Goal: Use online tool/utility: Utilize a website feature to perform a specific function

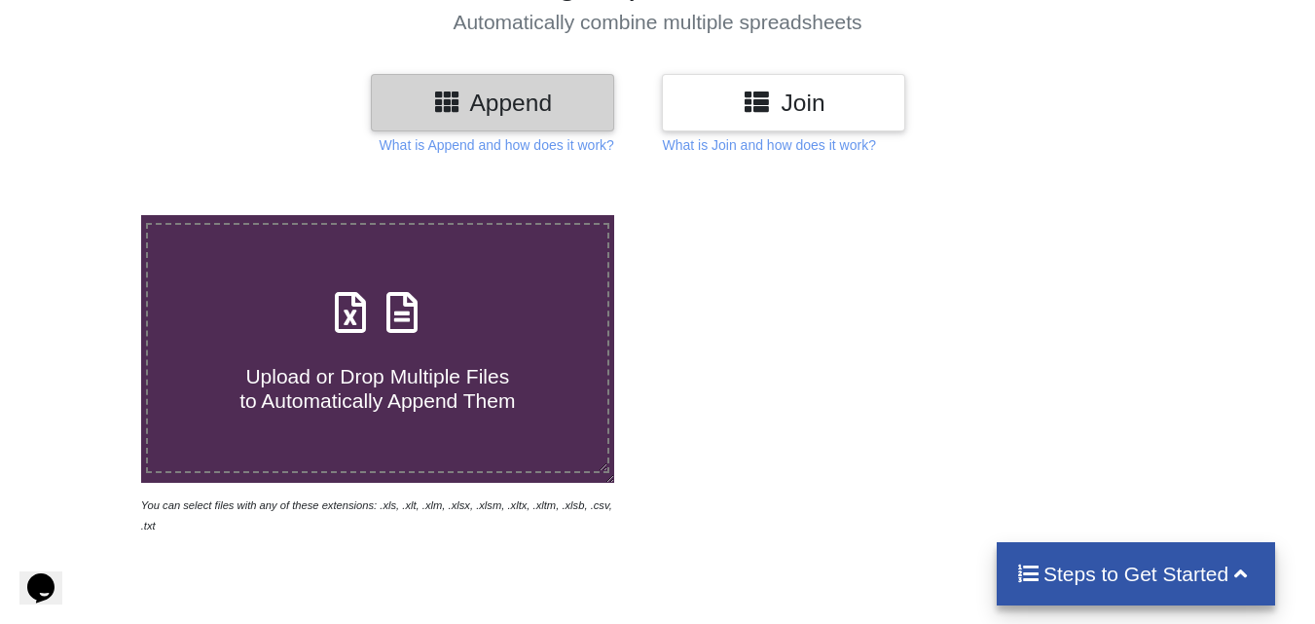
scroll to position [97, 0]
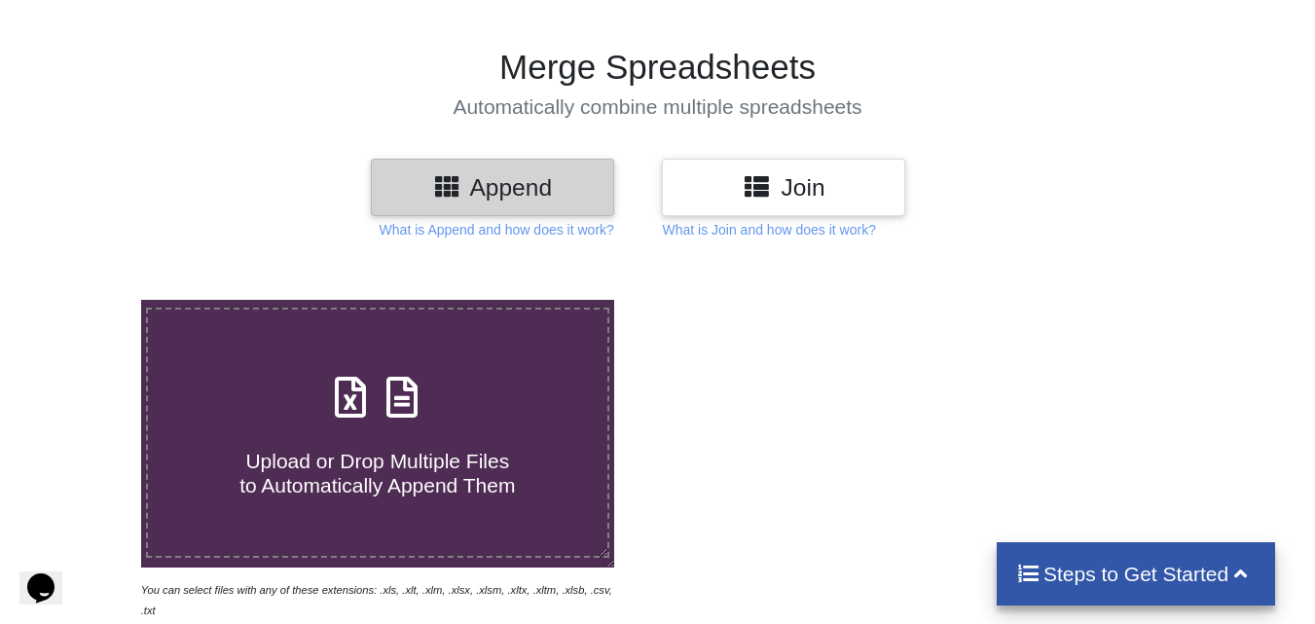
click at [356, 403] on icon at bounding box center [350, 387] width 49 height 41
click at [88, 300] on input "Upload or Drop Multiple Files to Automatically Append Them" at bounding box center [88, 300] width 0 height 0
type input "C:\fakepath\April-2024.xlsx"
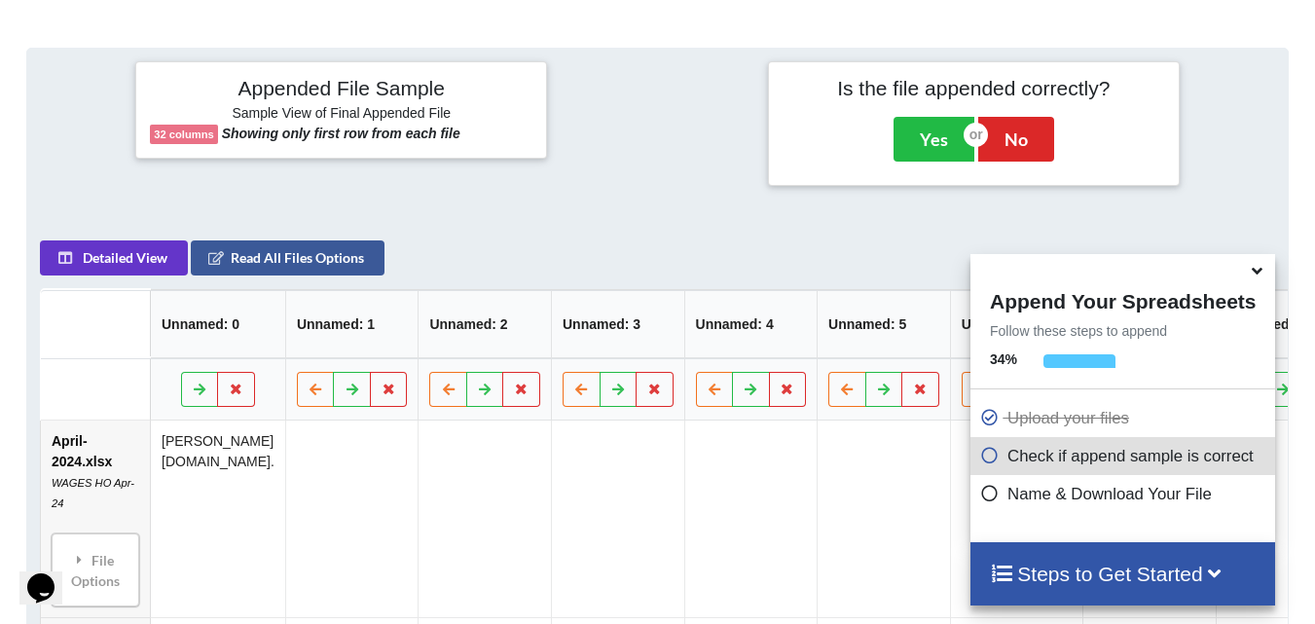
scroll to position [757, 0]
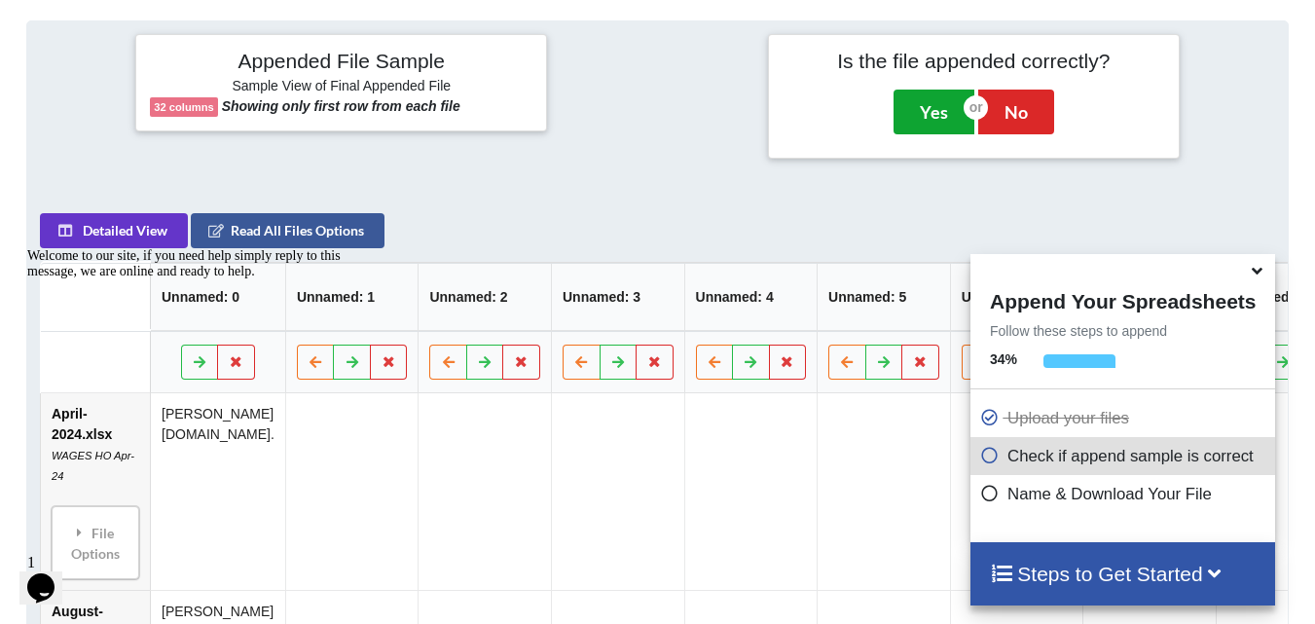
click at [925, 90] on button "Yes" at bounding box center [933, 112] width 81 height 45
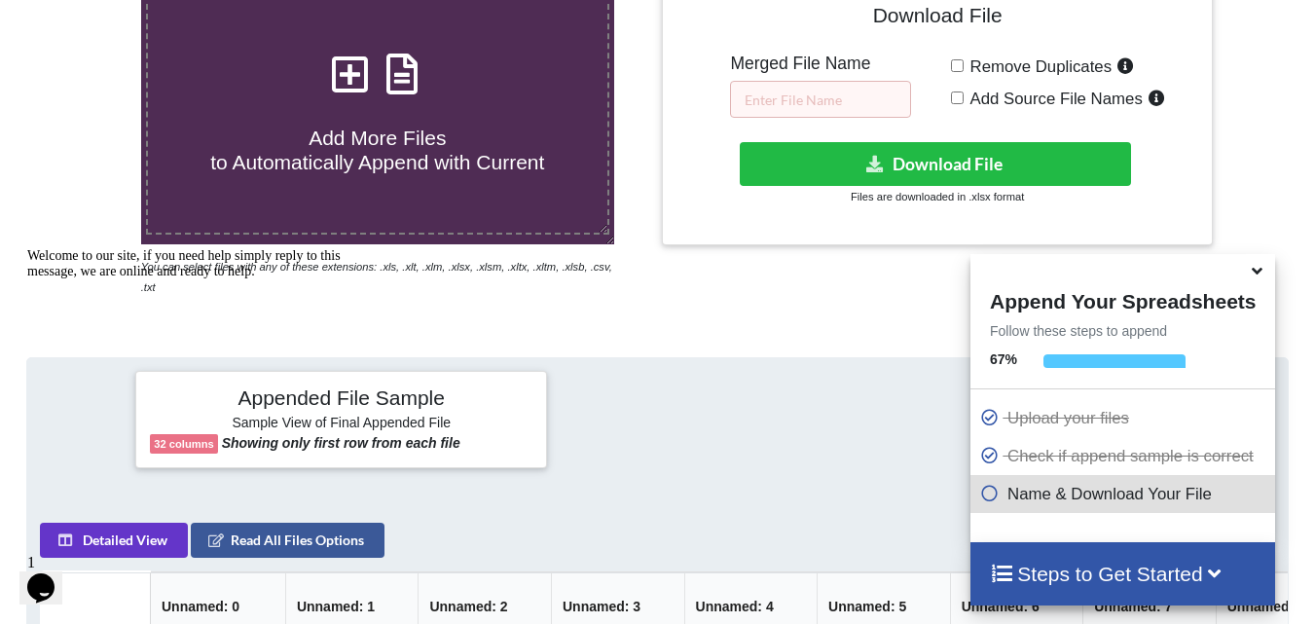
scroll to position [397, 0]
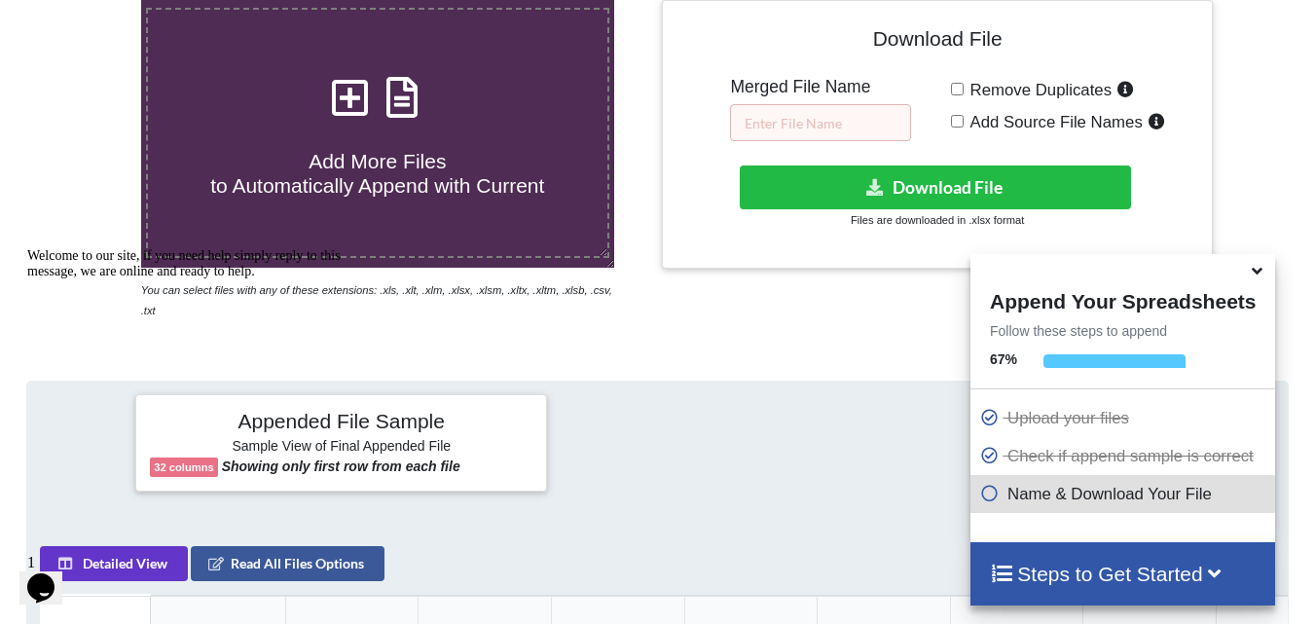
click at [734, 394] on div at bounding box center [657, 442] width 211 height 97
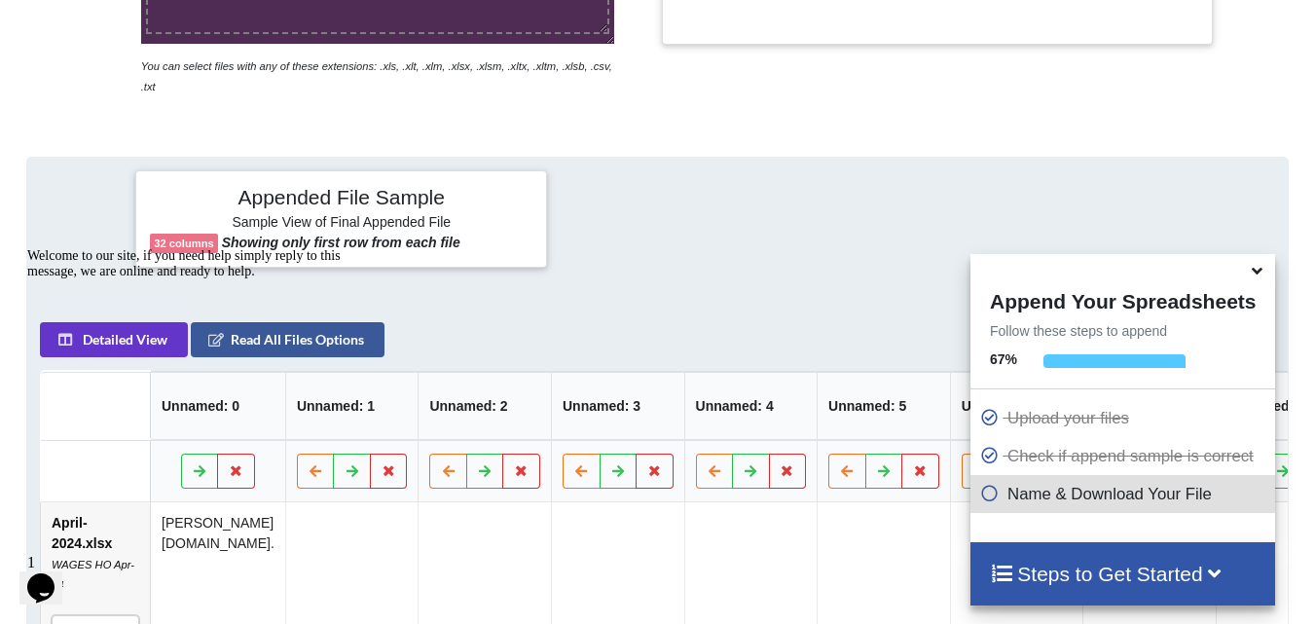
scroll to position [448, 0]
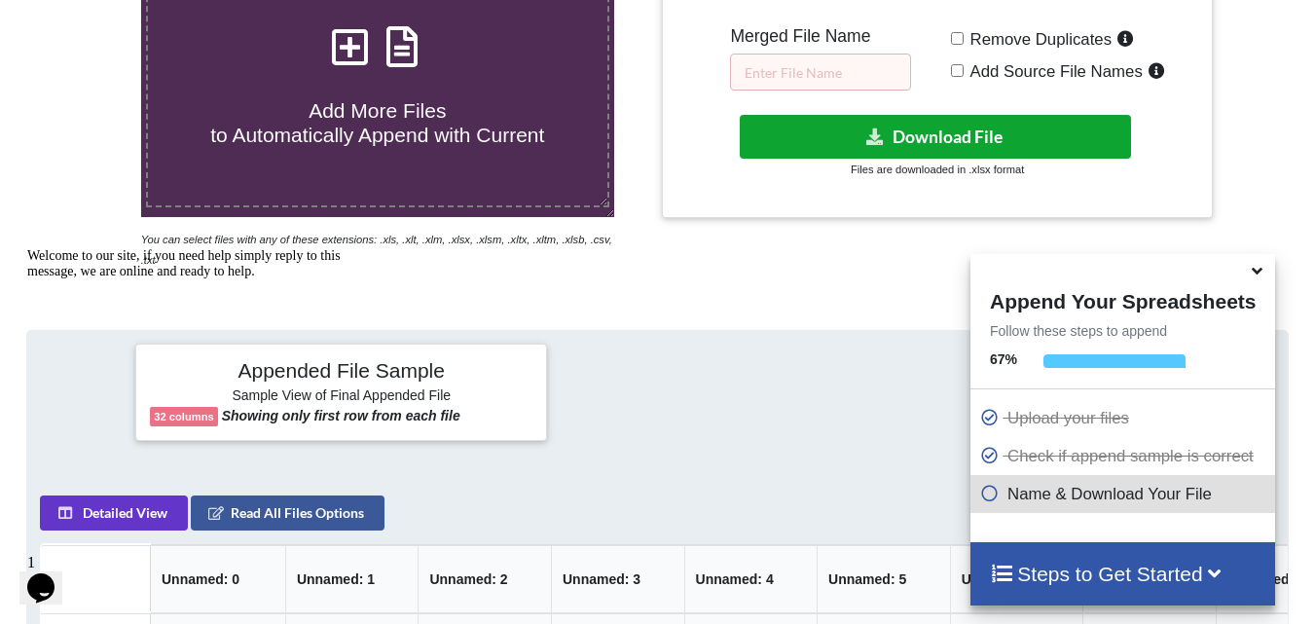
click at [987, 137] on button "Download File" at bounding box center [934, 137] width 391 height 44
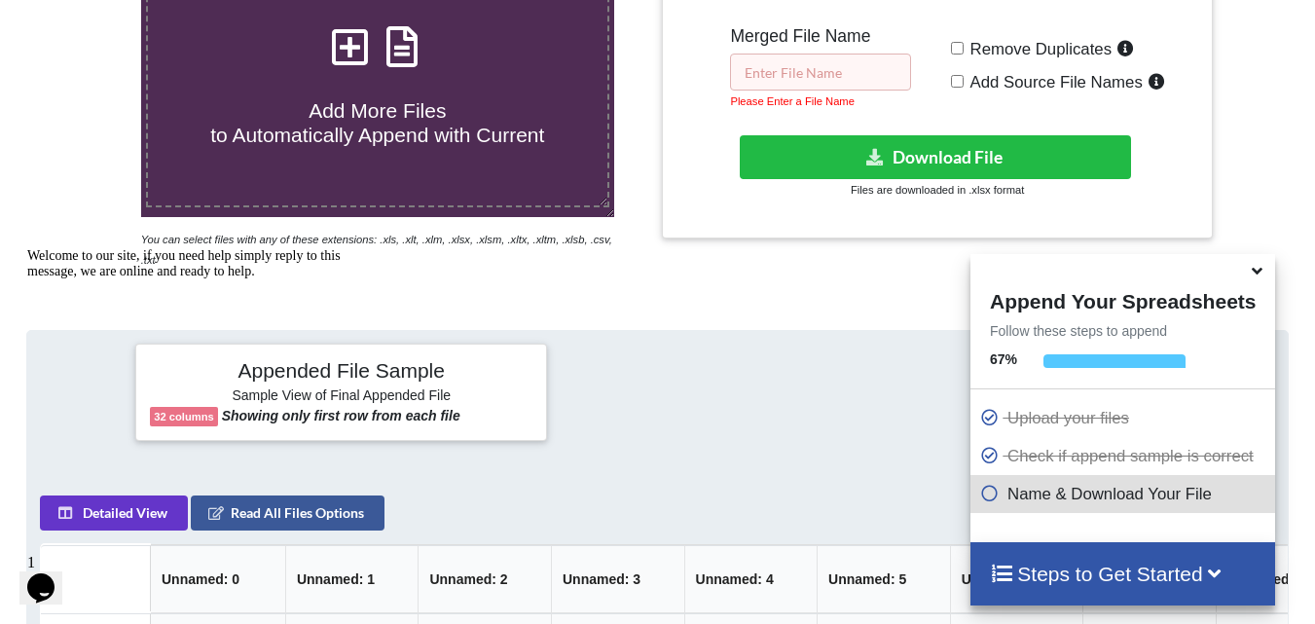
click at [874, 67] on input "text" at bounding box center [820, 72] width 181 height 37
type input "e"
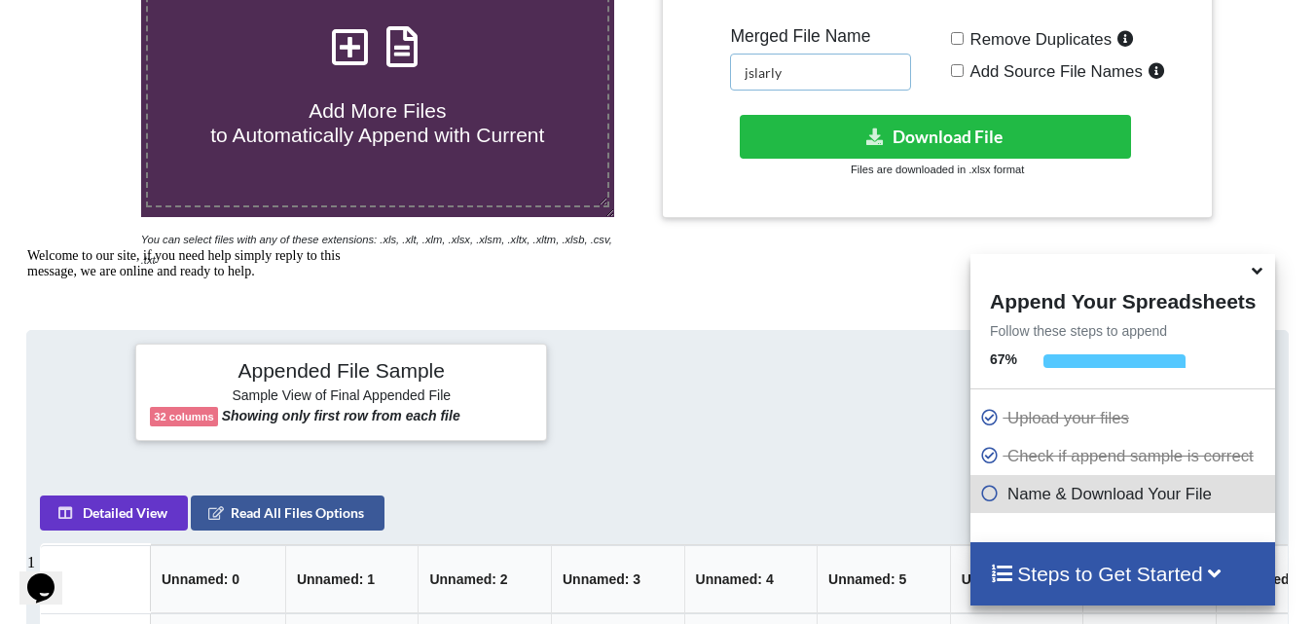
click at [845, 85] on input "jslarly" at bounding box center [820, 72] width 181 height 37
type input "j"
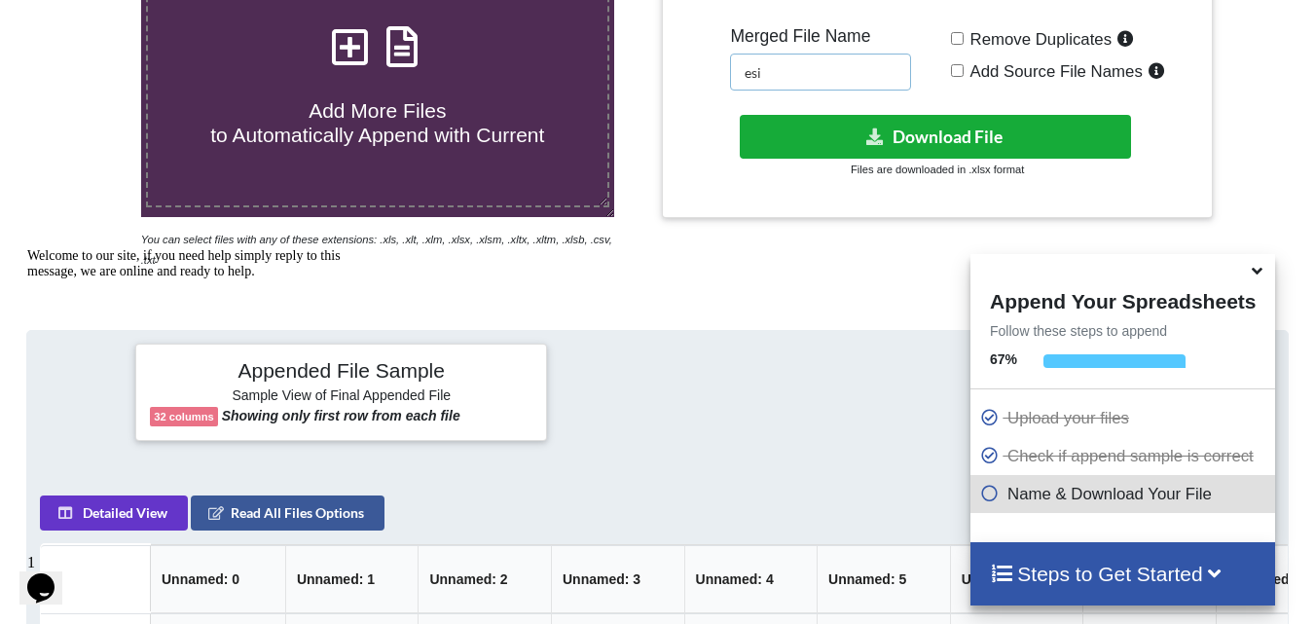
type input "esi"
click at [993, 128] on button "Download File" at bounding box center [934, 137] width 391 height 44
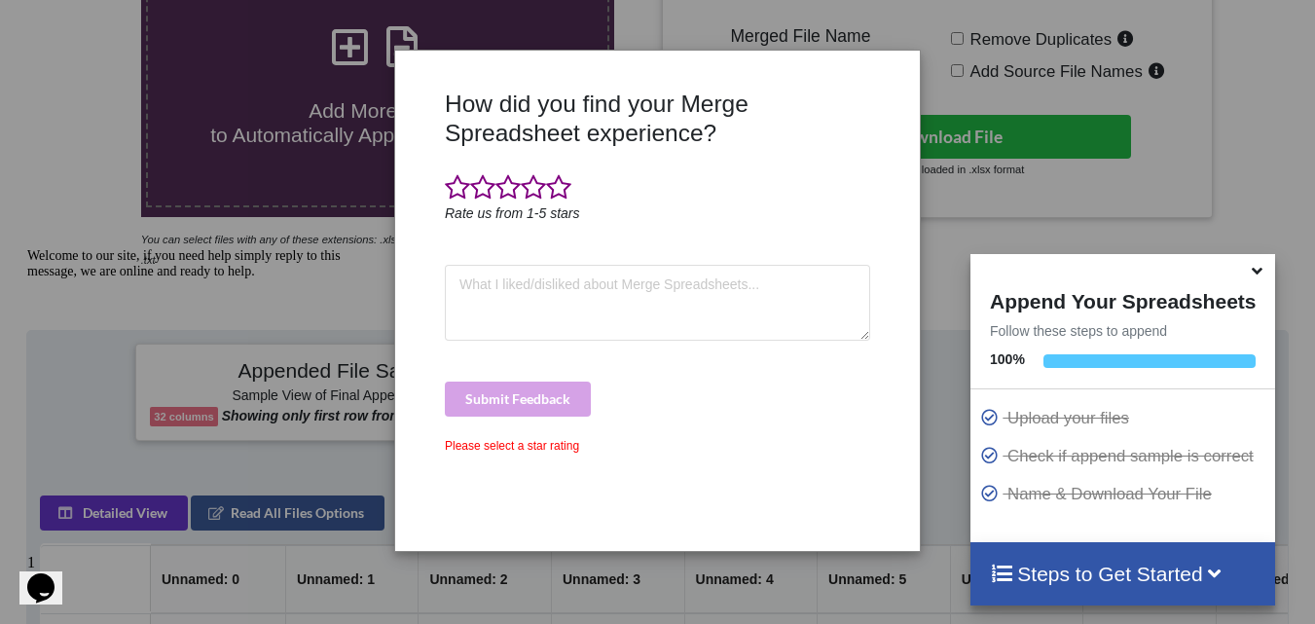
click at [906, 68] on div "How did you find your Merge Spreadsheet experience? Rate us from 1-5 stars Subm…" at bounding box center [657, 301] width 522 height 470
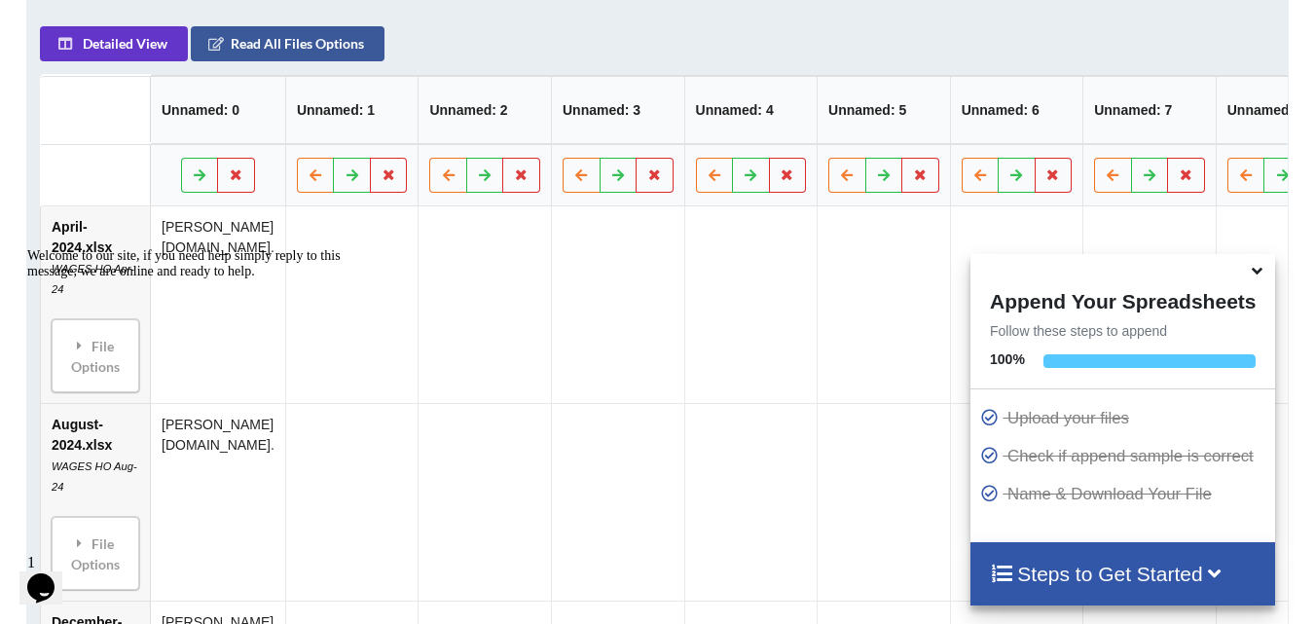
scroll to position [934, 0]
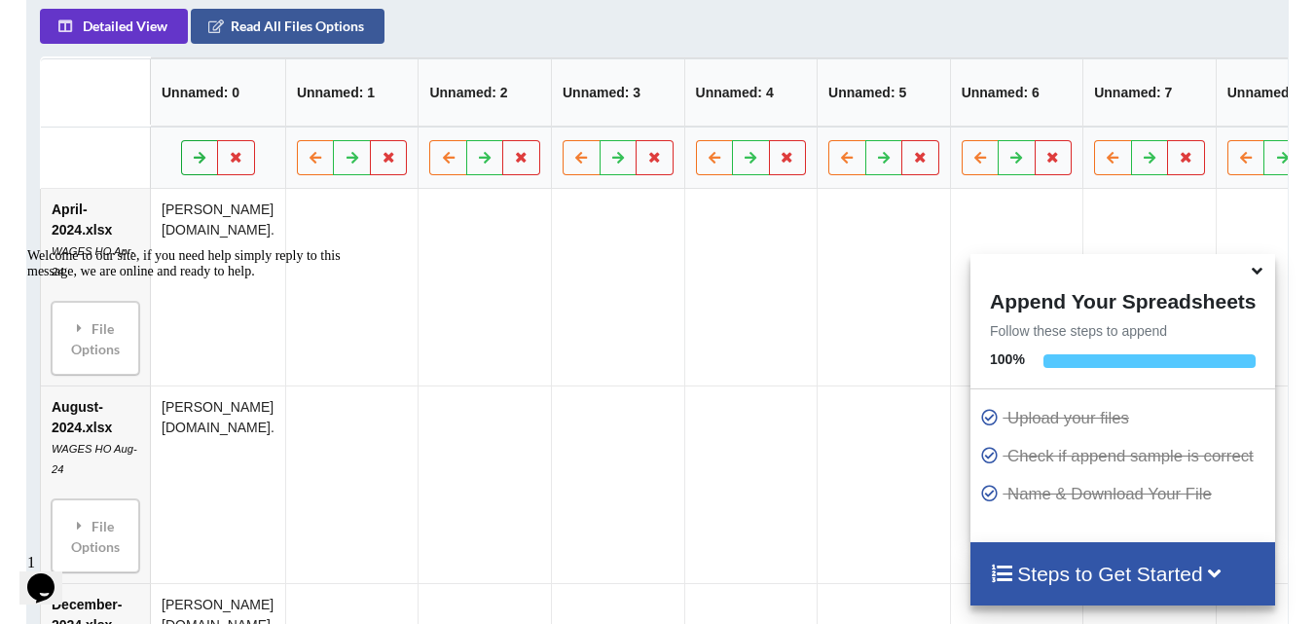
click at [195, 144] on button at bounding box center [200, 157] width 38 height 35
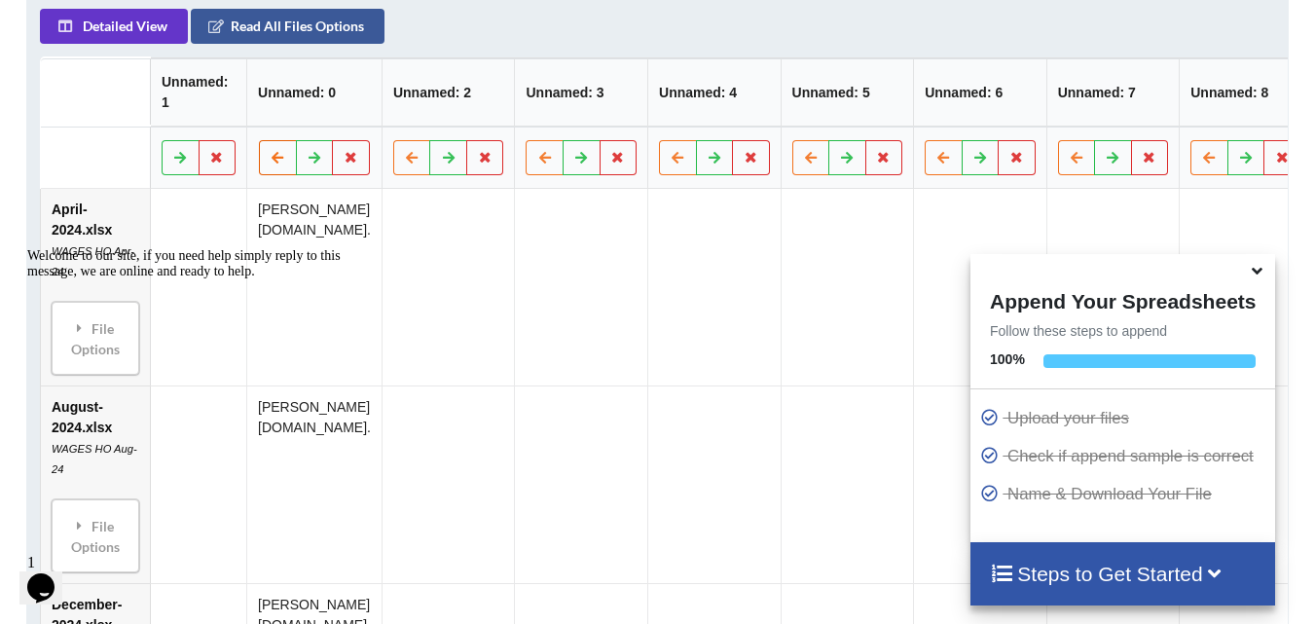
click at [287, 143] on button at bounding box center [278, 157] width 38 height 35
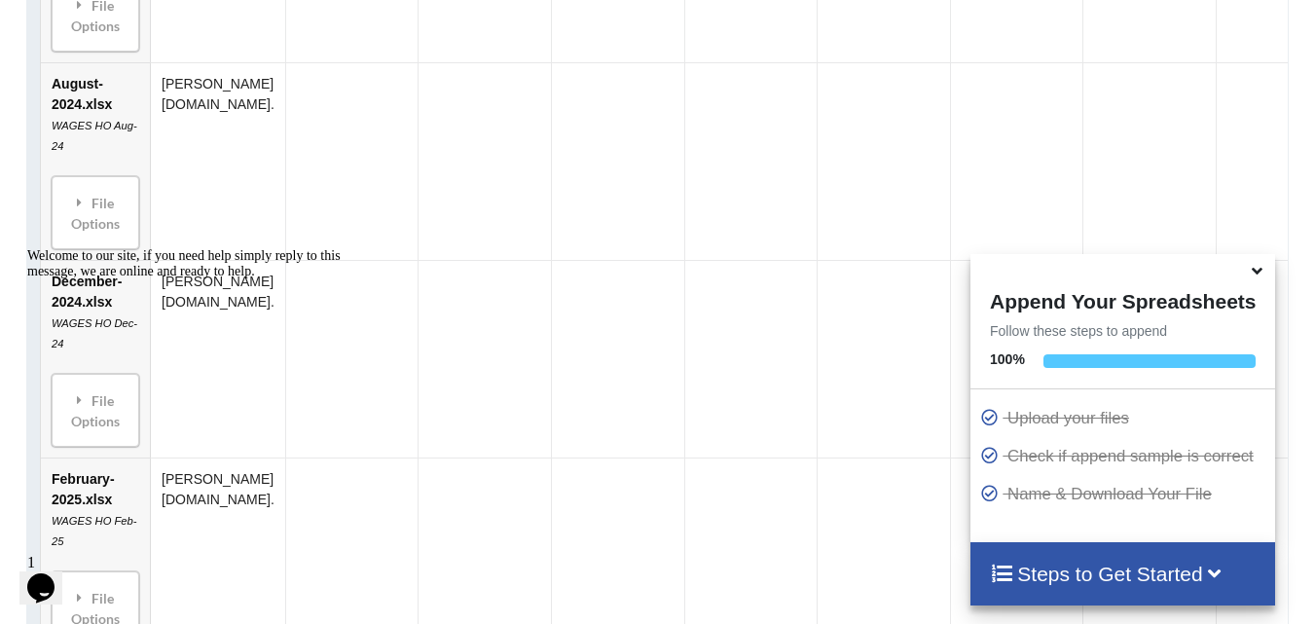
scroll to position [1421, 0]
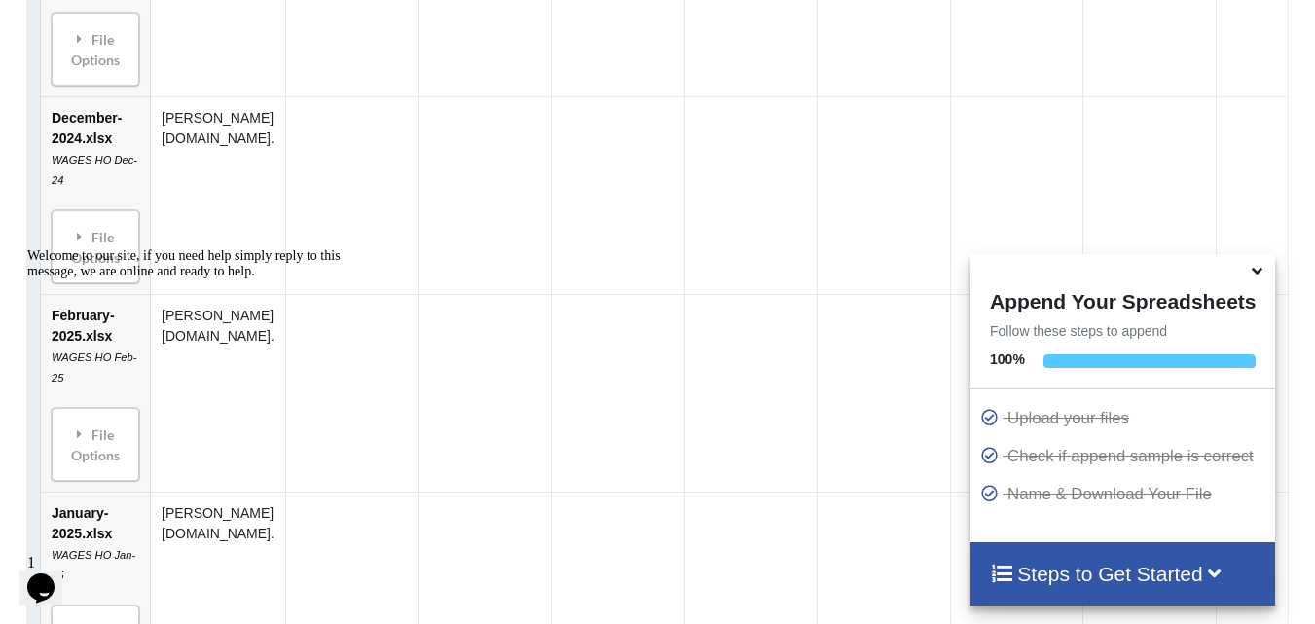
click at [35, 559] on span "1" at bounding box center [31, 562] width 8 height 17
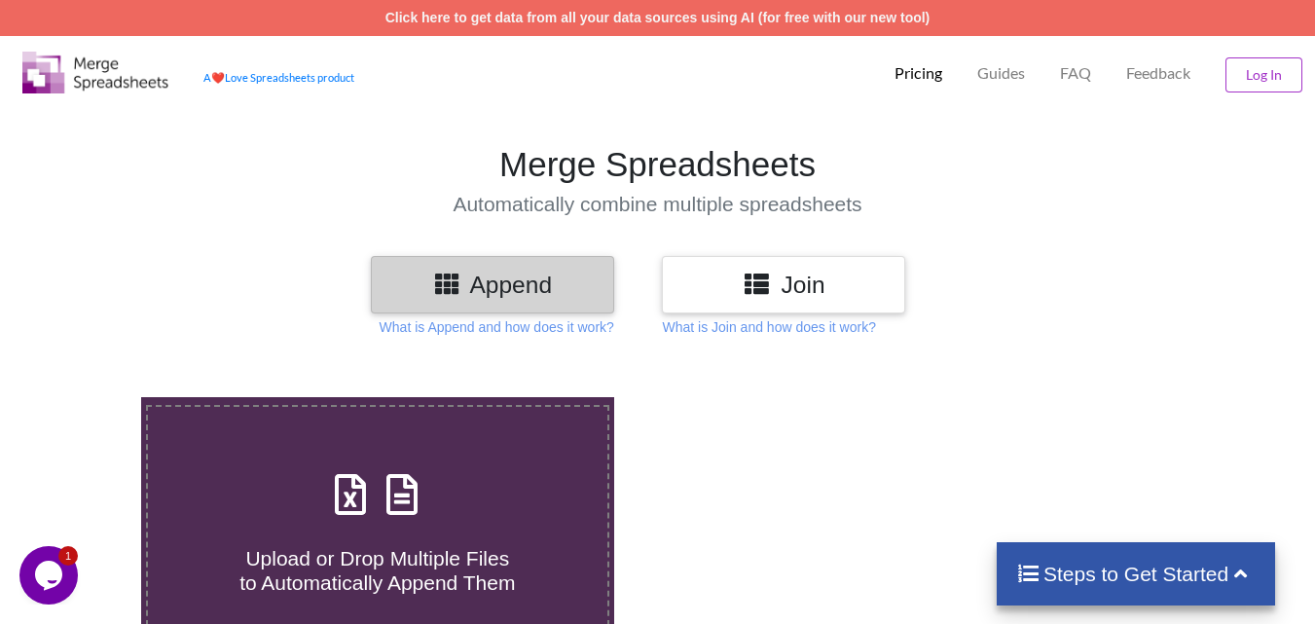
click at [527, 285] on h3 "Append" at bounding box center [492, 284] width 214 height 28
click at [466, 289] on h3 "Append" at bounding box center [492, 284] width 214 height 28
click at [781, 289] on h3 "Join" at bounding box center [783, 284] width 214 height 28
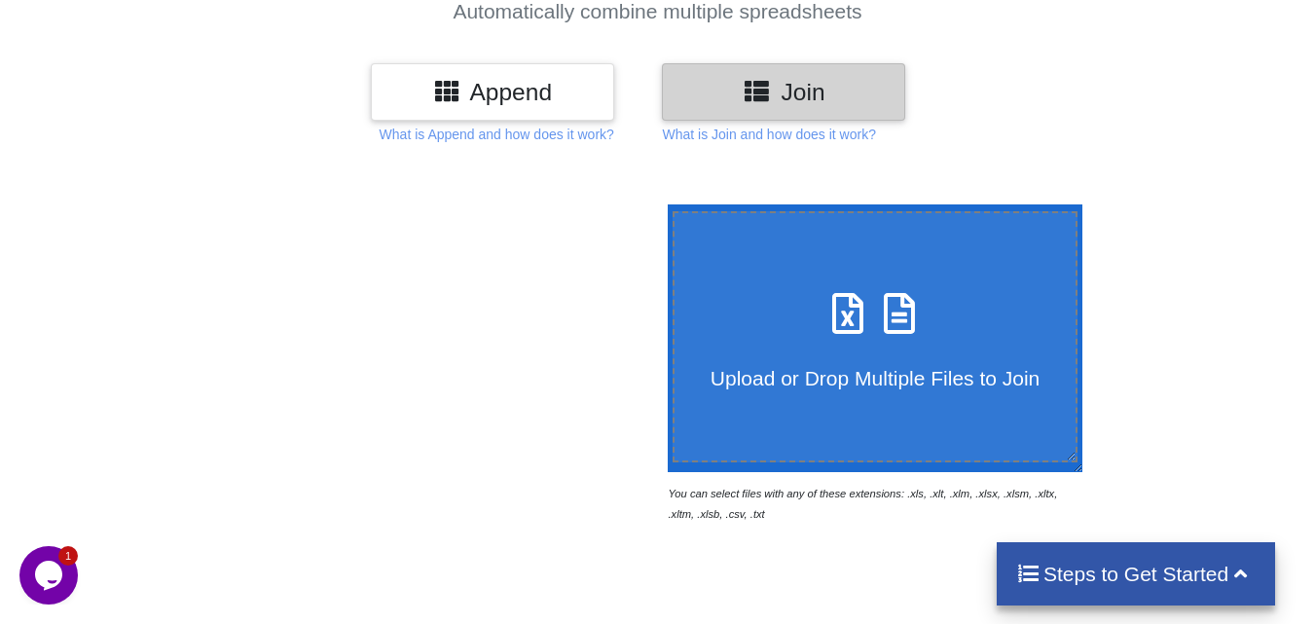
scroll to position [195, 0]
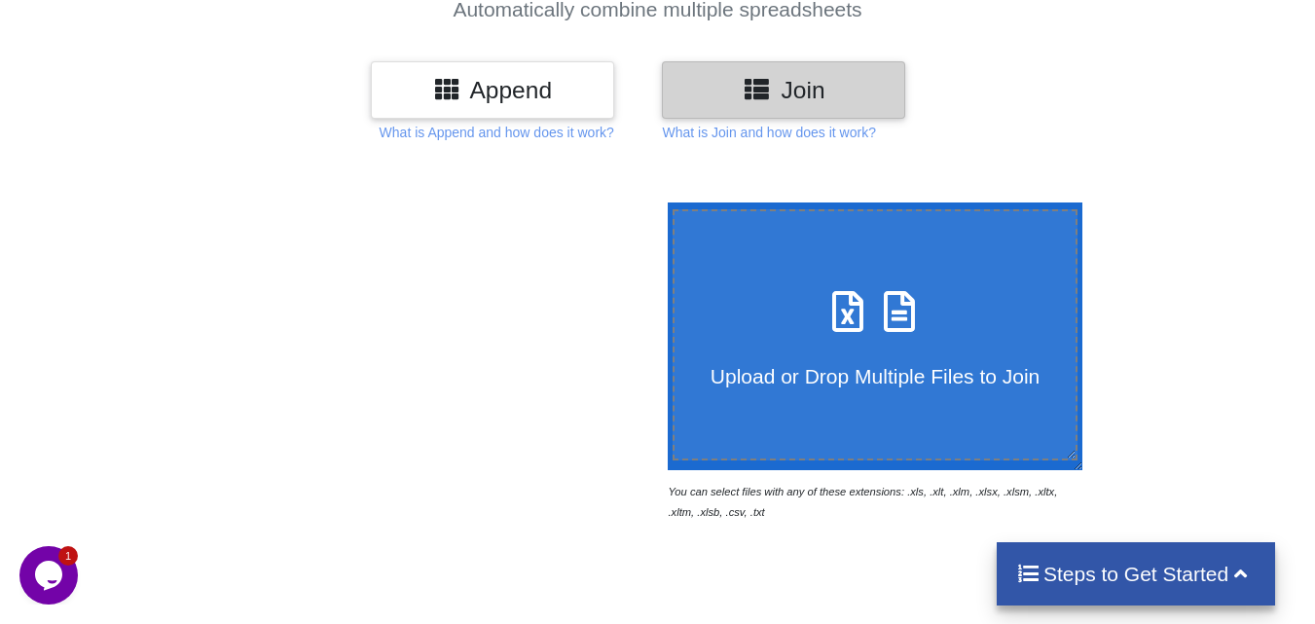
click at [563, 96] on h3 "Append" at bounding box center [492, 90] width 214 height 28
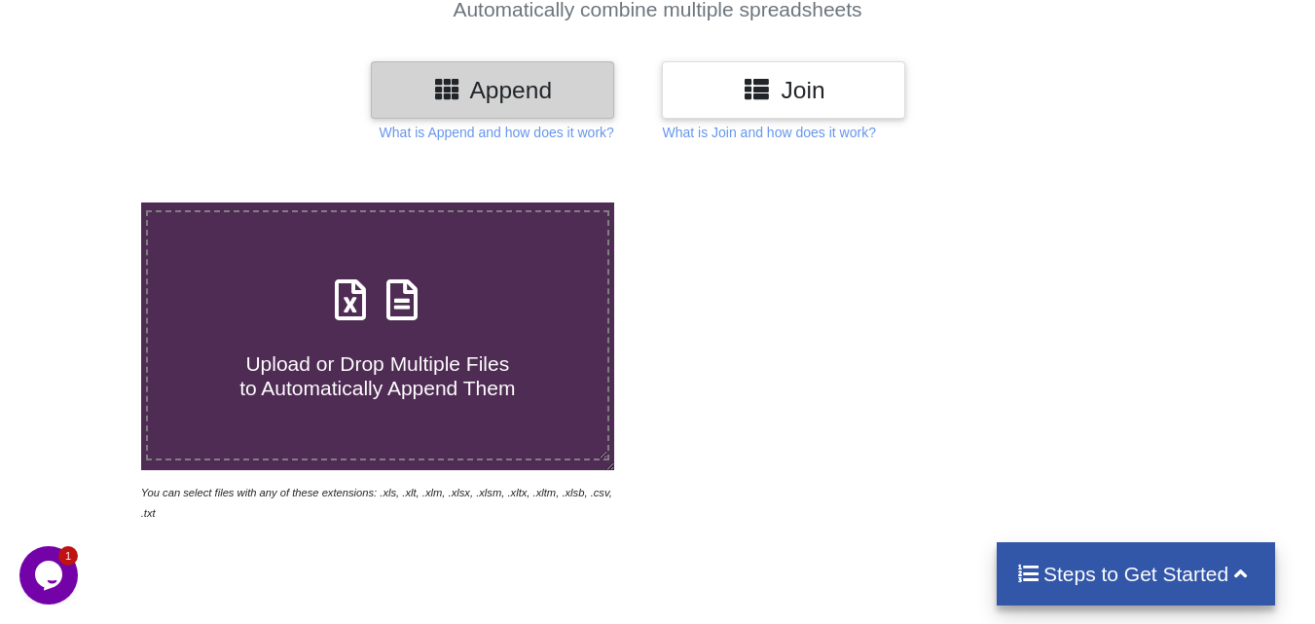
click at [421, 290] on icon at bounding box center [402, 290] width 49 height 41
click at [88, 202] on input "Upload or Drop Multiple Files to Automatically Append Them" at bounding box center [88, 202] width 0 height 0
